Goal: Transaction & Acquisition: Purchase product/service

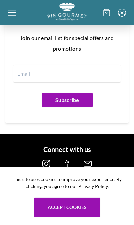
scroll to position [846, 0]
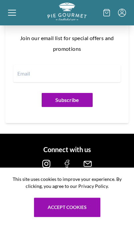
click at [28, 74] on input "email" at bounding box center [67, 73] width 108 height 17
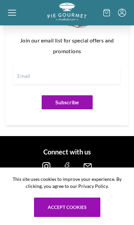
type input "p"
type input "[EMAIL_ADDRESS][DOMAIN_NAME]"
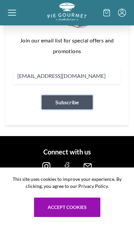
click at [69, 104] on button "Subscribe" at bounding box center [67, 102] width 51 height 14
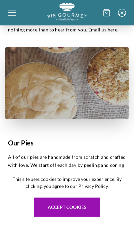
scroll to position [125, 0]
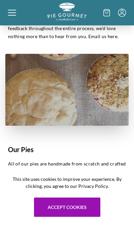
click at [15, 9] on icon at bounding box center [12, 13] width 8 height 8
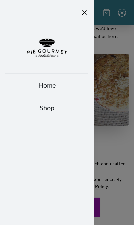
click at [51, 107] on link "Shop" at bounding box center [46, 107] width 83 height 9
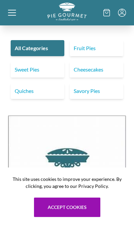
click at [88, 50] on link "Fruit Pies" at bounding box center [97, 48] width 54 height 16
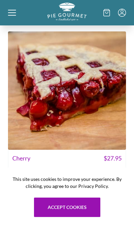
scroll to position [804, 0]
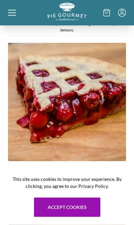
click at [15, 13] on icon at bounding box center [12, 13] width 8 height 8
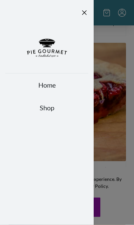
click at [52, 108] on link "Shop" at bounding box center [46, 107] width 83 height 9
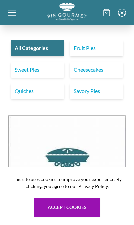
click at [38, 70] on link "Sweet Pies" at bounding box center [38, 70] width 54 height 16
